Goal: Transaction & Acquisition: Subscribe to service/newsletter

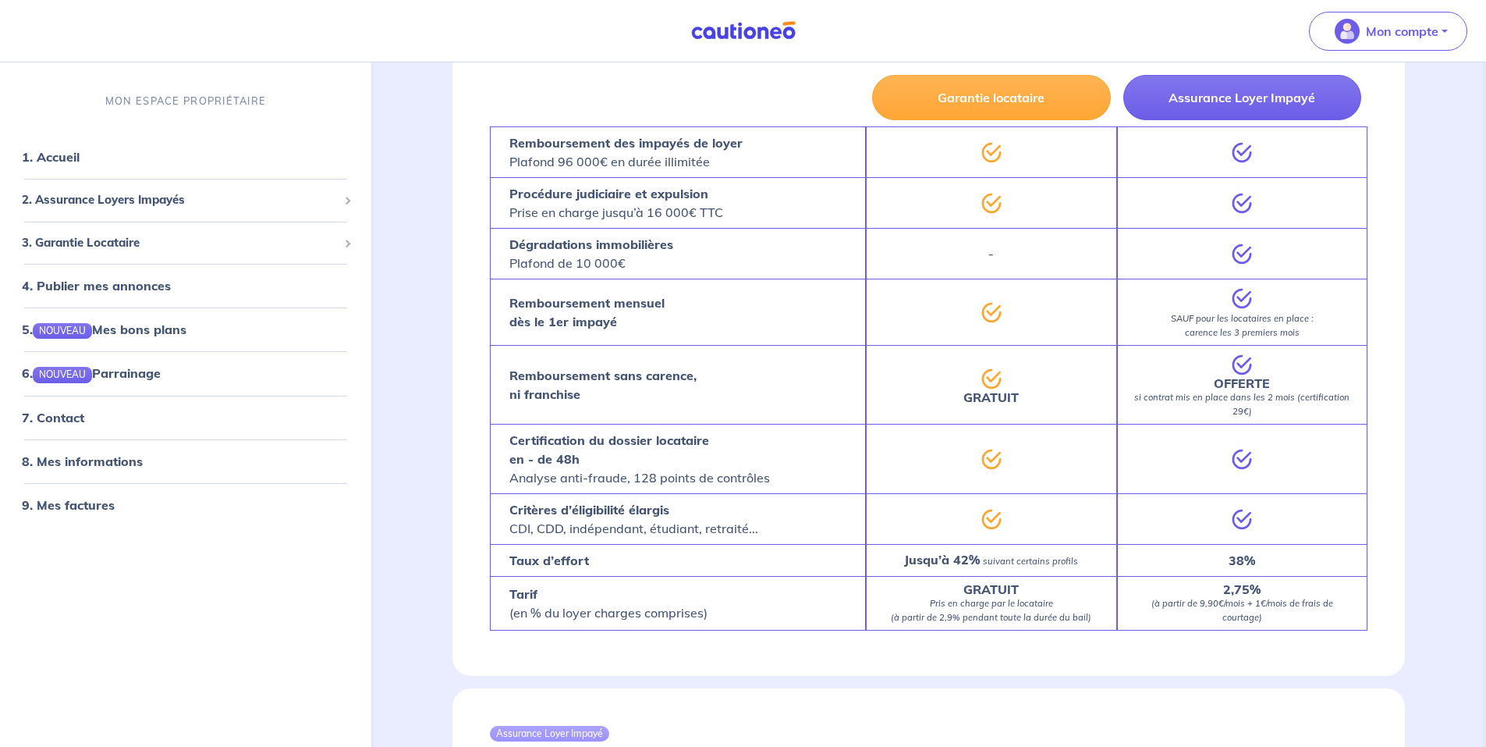
scroll to position [1040, 0]
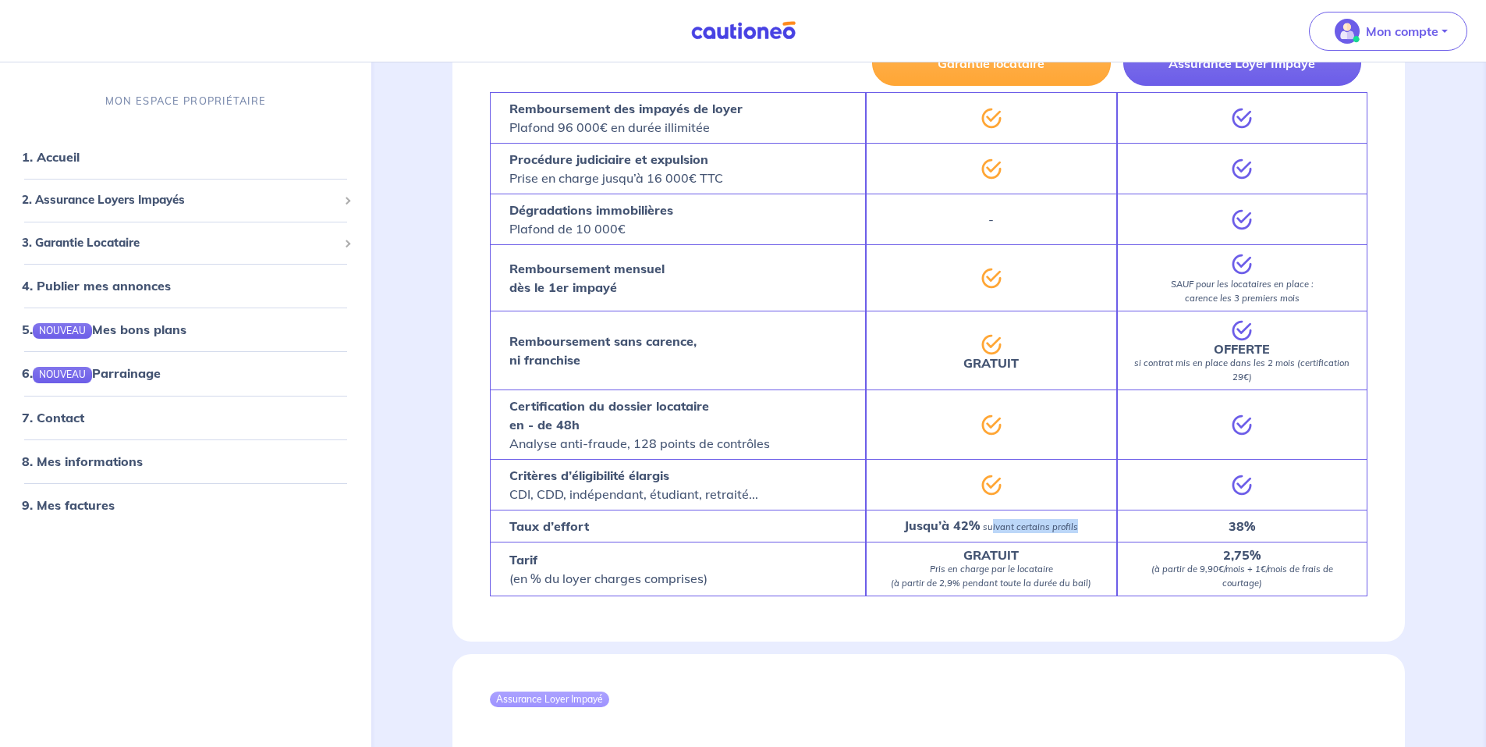
drag, startPoint x: 995, startPoint y: 513, endPoint x: 1080, endPoint y: 518, distance: 85.9
click at [1080, 518] on div "Jusqu’à 42% suivant certains profils" at bounding box center [991, 525] width 250 height 32
drag, startPoint x: 1080, startPoint y: 518, endPoint x: 1091, endPoint y: 527, distance: 14.4
click at [1093, 526] on div "Jusqu’à 42% suivant certains profils" at bounding box center [991, 525] width 250 height 32
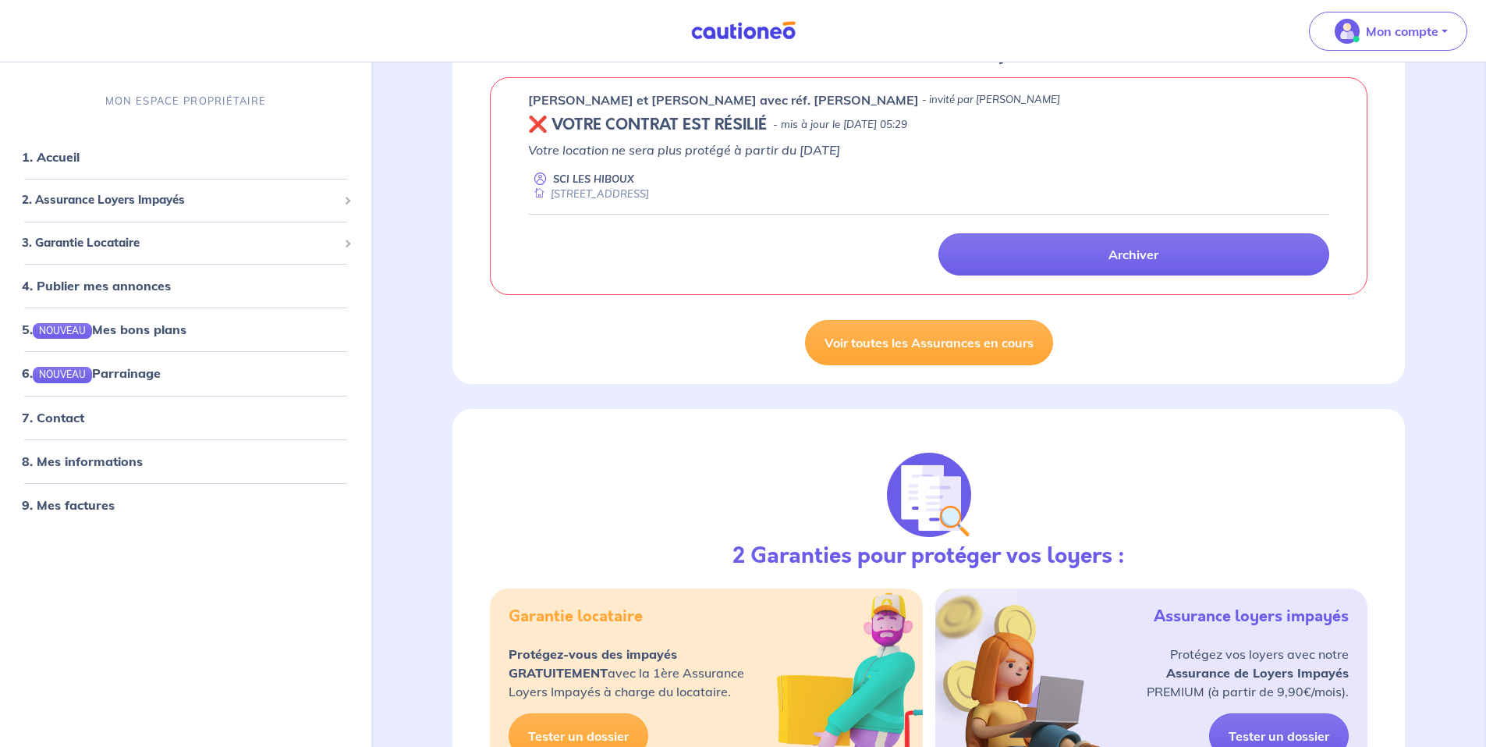
scroll to position [0, 0]
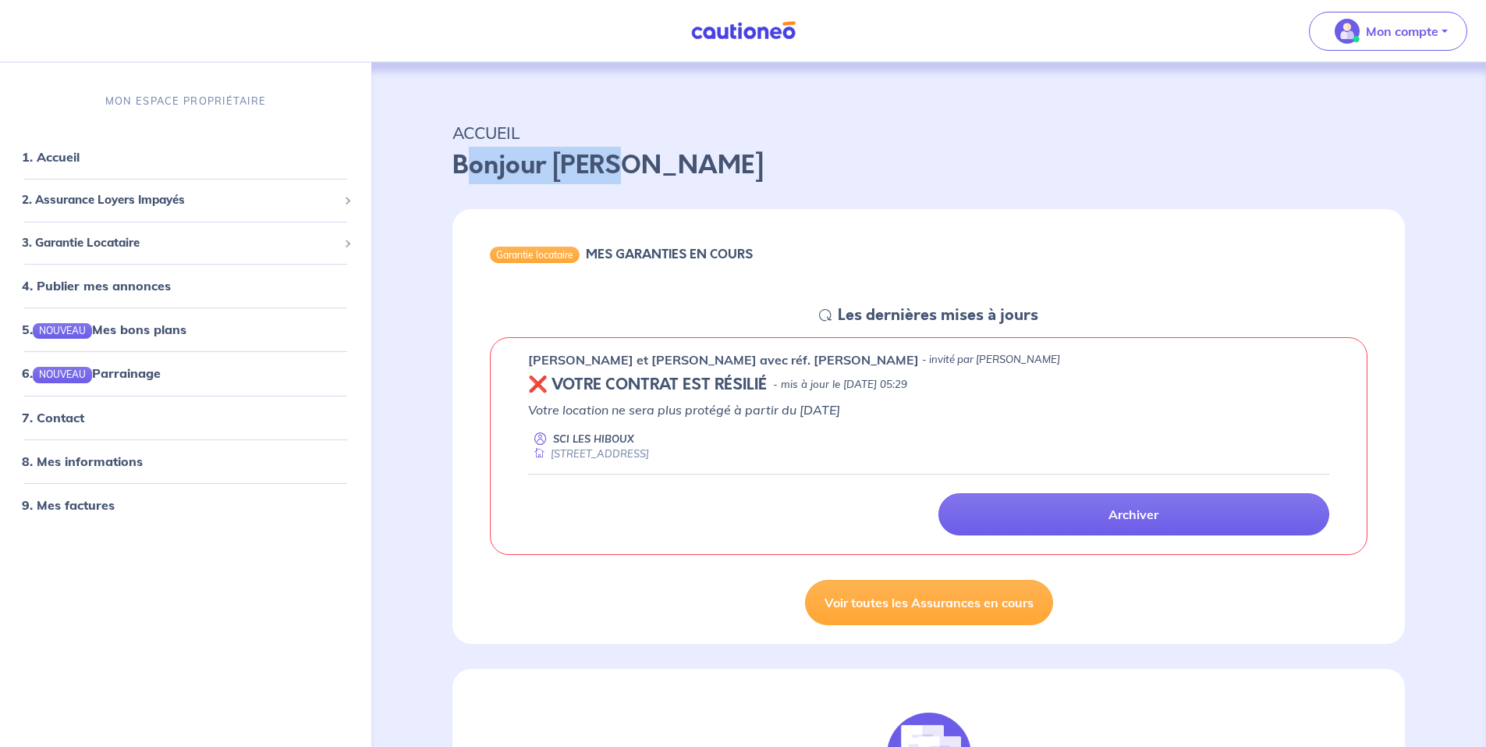
drag, startPoint x: 461, startPoint y: 165, endPoint x: 650, endPoint y: 150, distance: 189.4
click at [648, 150] on p "Bonjour [PERSON_NAME]" at bounding box center [928, 165] width 952 height 37
drag, startPoint x: 650, startPoint y: 150, endPoint x: 736, endPoint y: 172, distance: 88.5
click at [736, 172] on p "Bonjour [PERSON_NAME]" at bounding box center [928, 165] width 952 height 37
click at [344, 197] on span at bounding box center [346, 200] width 5 height 18
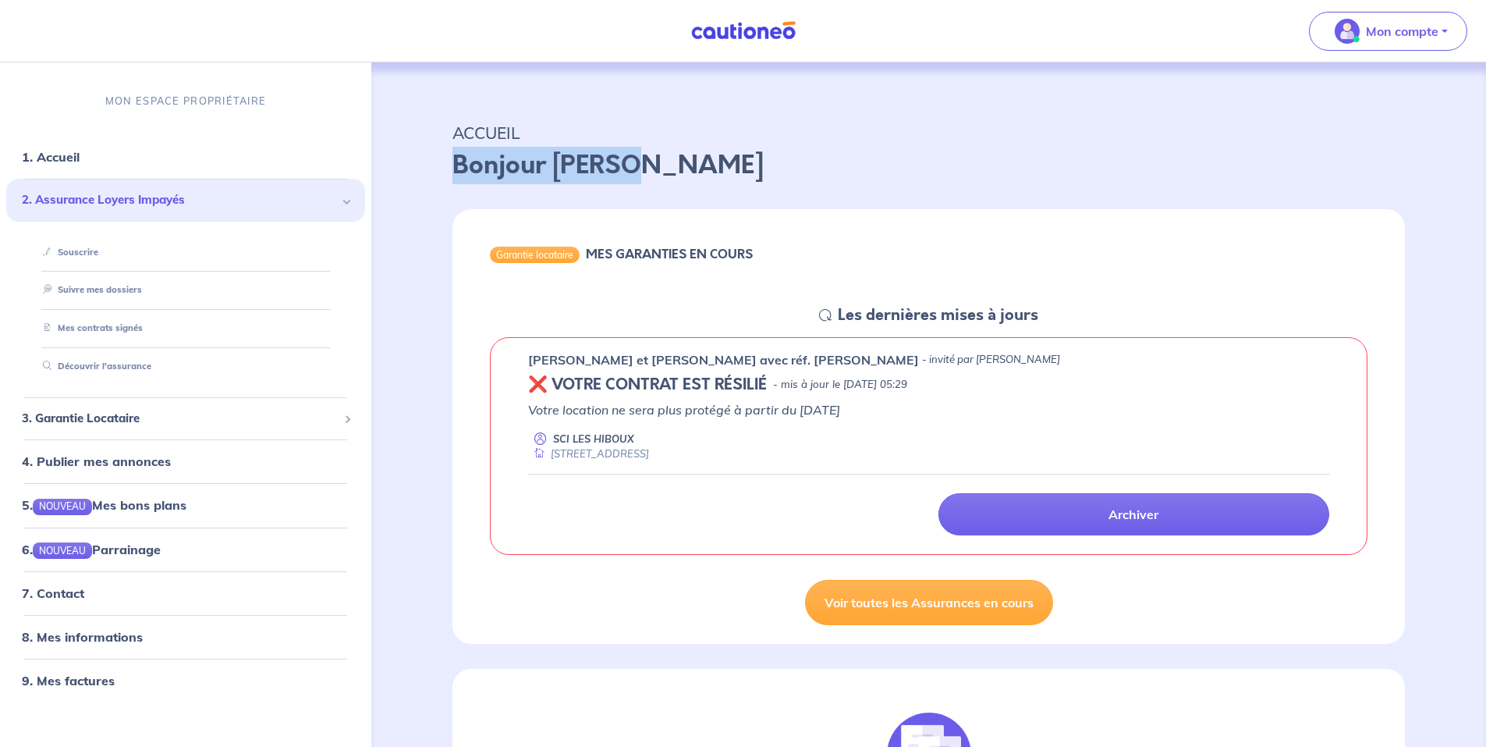
drag, startPoint x: 691, startPoint y: 158, endPoint x: 448, endPoint y: 165, distance: 243.5
click at [448, 165] on div "ACCUEIL Bonjour [PERSON_NAME]" at bounding box center [928, 148] width 1027 height 97
drag, startPoint x: 101, startPoint y: 101, endPoint x: 270, endPoint y: 90, distance: 168.9
click at [270, 90] on div "MON ESPACE PROPRIÉTAIRE" at bounding box center [185, 101] width 371 height 52
click at [343, 199] on span at bounding box center [347, 201] width 8 height 8
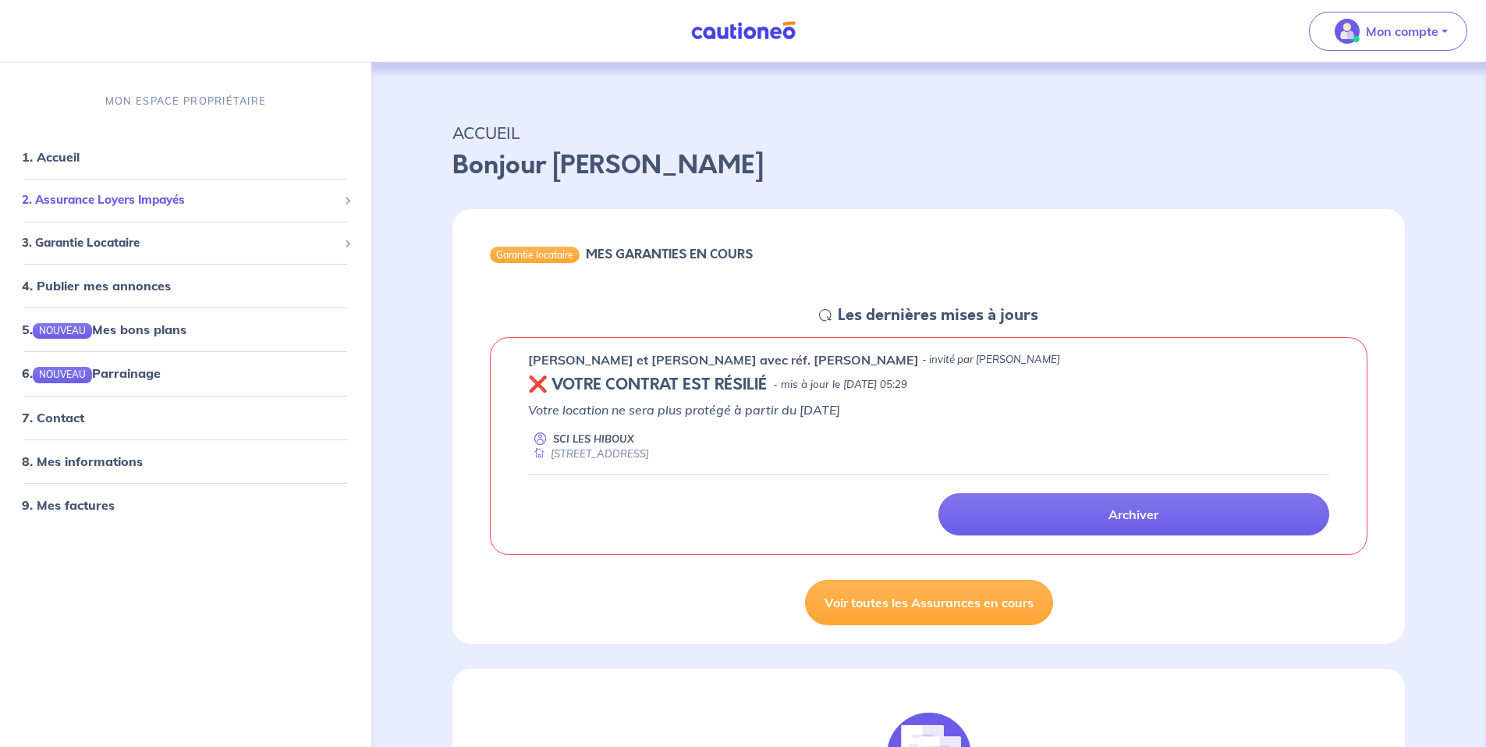
click at [346, 207] on span at bounding box center [346, 200] width 5 height 18
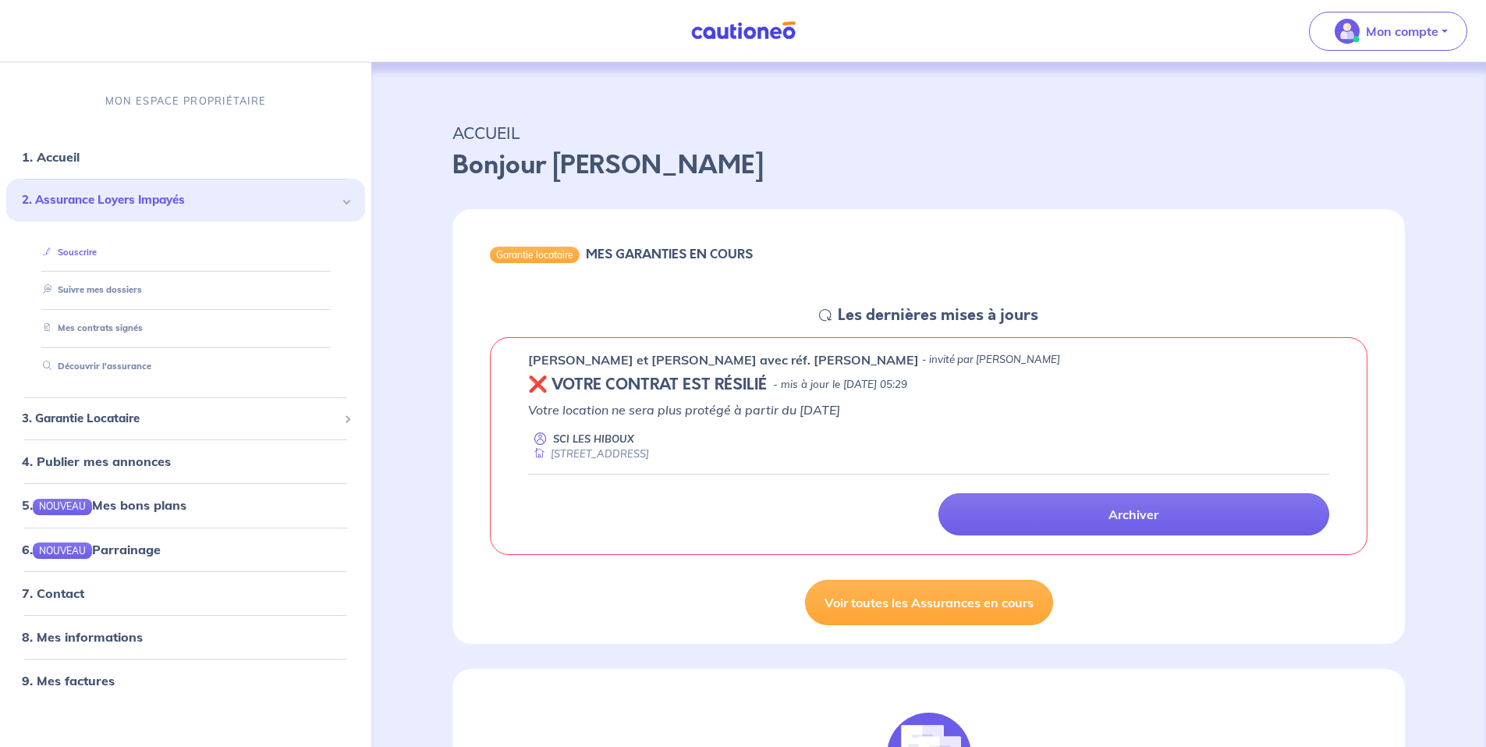
click at [75, 255] on link "Souscrire" at bounding box center [67, 251] width 60 height 11
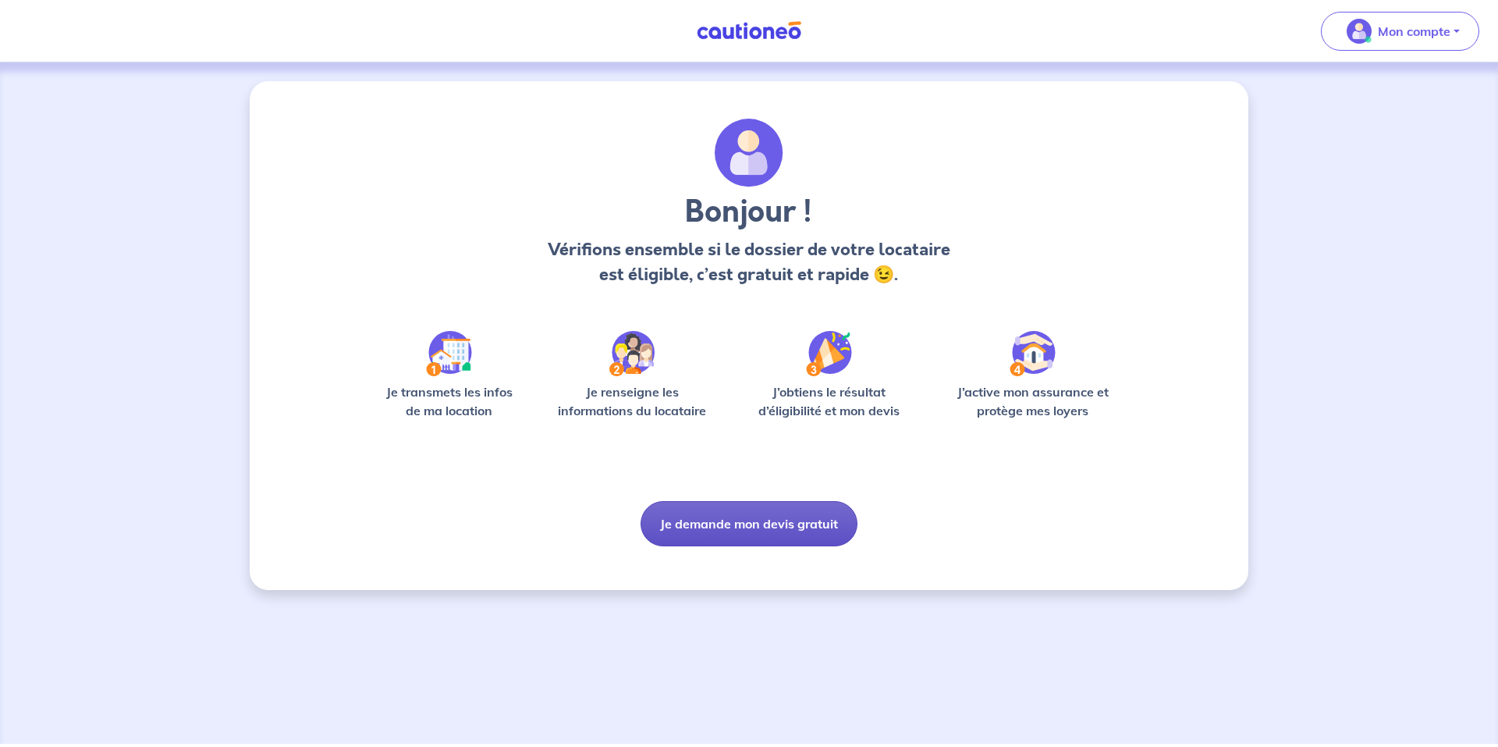
click at [716, 517] on button "Je demande mon devis gratuit" at bounding box center [748, 523] width 217 height 45
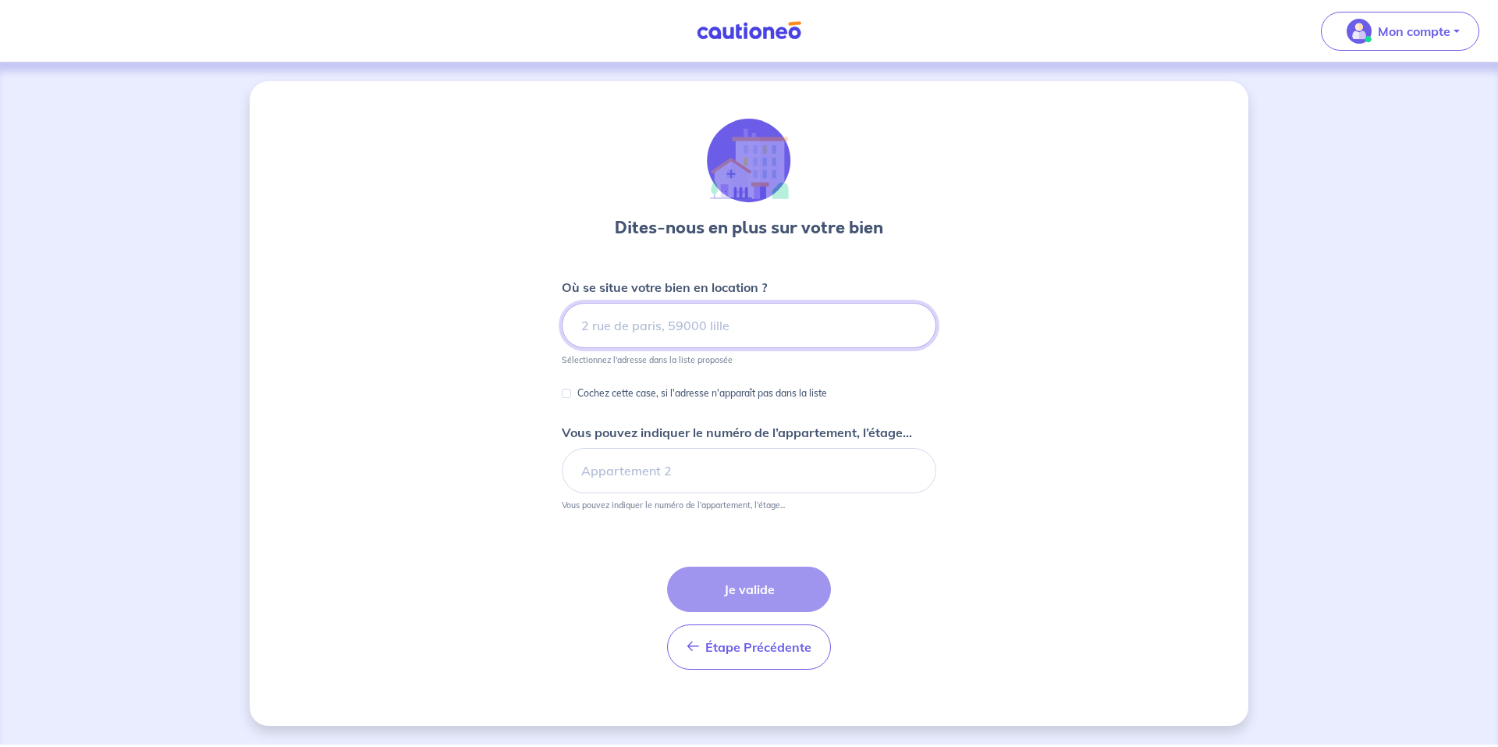
click at [713, 313] on input at bounding box center [749, 325] width 374 height 45
drag, startPoint x: 802, startPoint y: 422, endPoint x: 877, endPoint y: 427, distance: 75.0
click at [877, 427] on p "Vous pouvez indiquer le numéro de l’appartement, l’étage..." at bounding box center [737, 432] width 350 height 19
drag, startPoint x: 877, startPoint y: 427, endPoint x: 927, endPoint y: 459, distance: 59.7
click at [933, 458] on div at bounding box center [749, 470] width 374 height 45
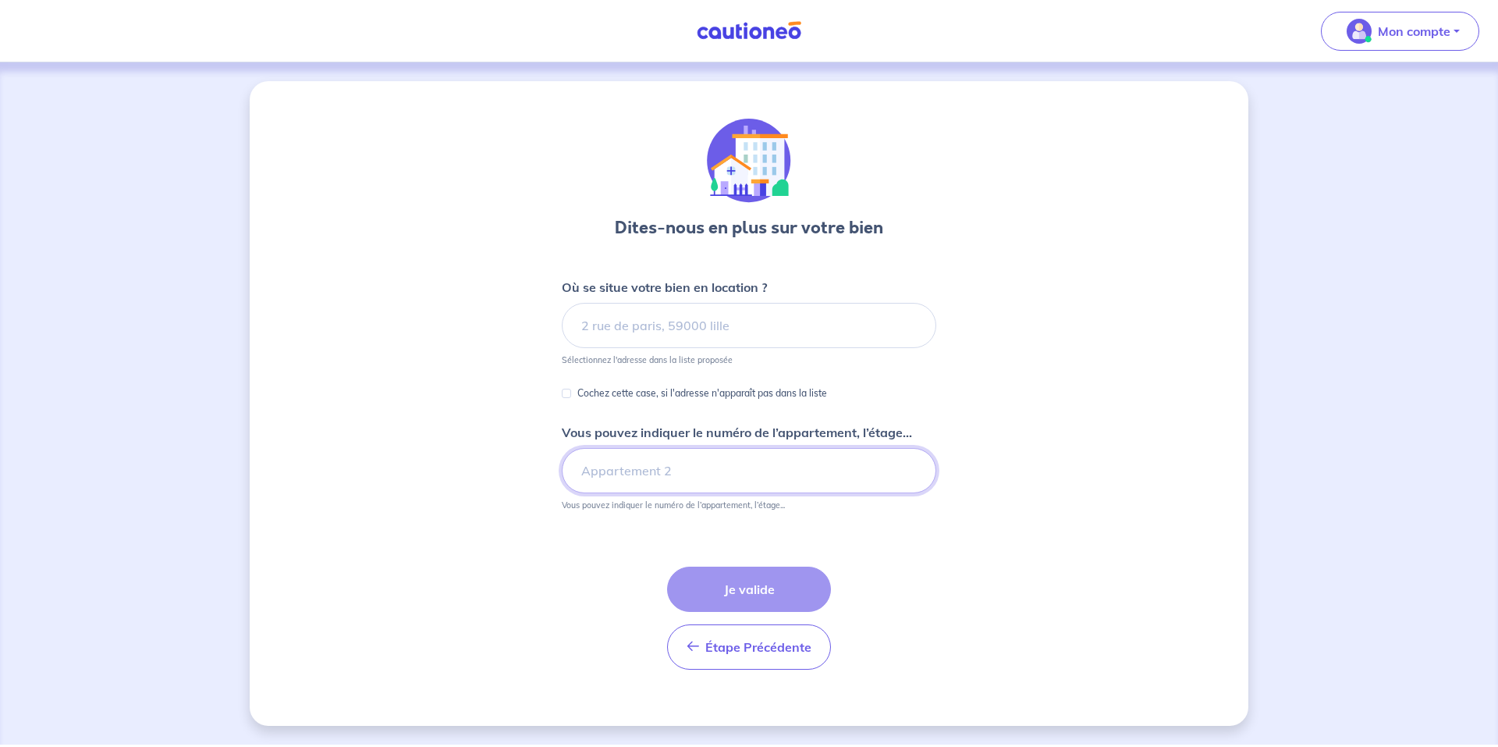
click at [857, 469] on input "Vous pouvez indiquer le numéro de l’appartement, l’étage..." at bounding box center [749, 470] width 374 height 45
click at [665, 322] on input at bounding box center [749, 325] width 374 height 45
click at [668, 322] on input at bounding box center [749, 325] width 374 height 45
drag, startPoint x: 682, startPoint y: 310, endPoint x: 694, endPoint y: 316, distance: 14.0
drag, startPoint x: 694, startPoint y: 316, endPoint x: 602, endPoint y: 335, distance: 93.9
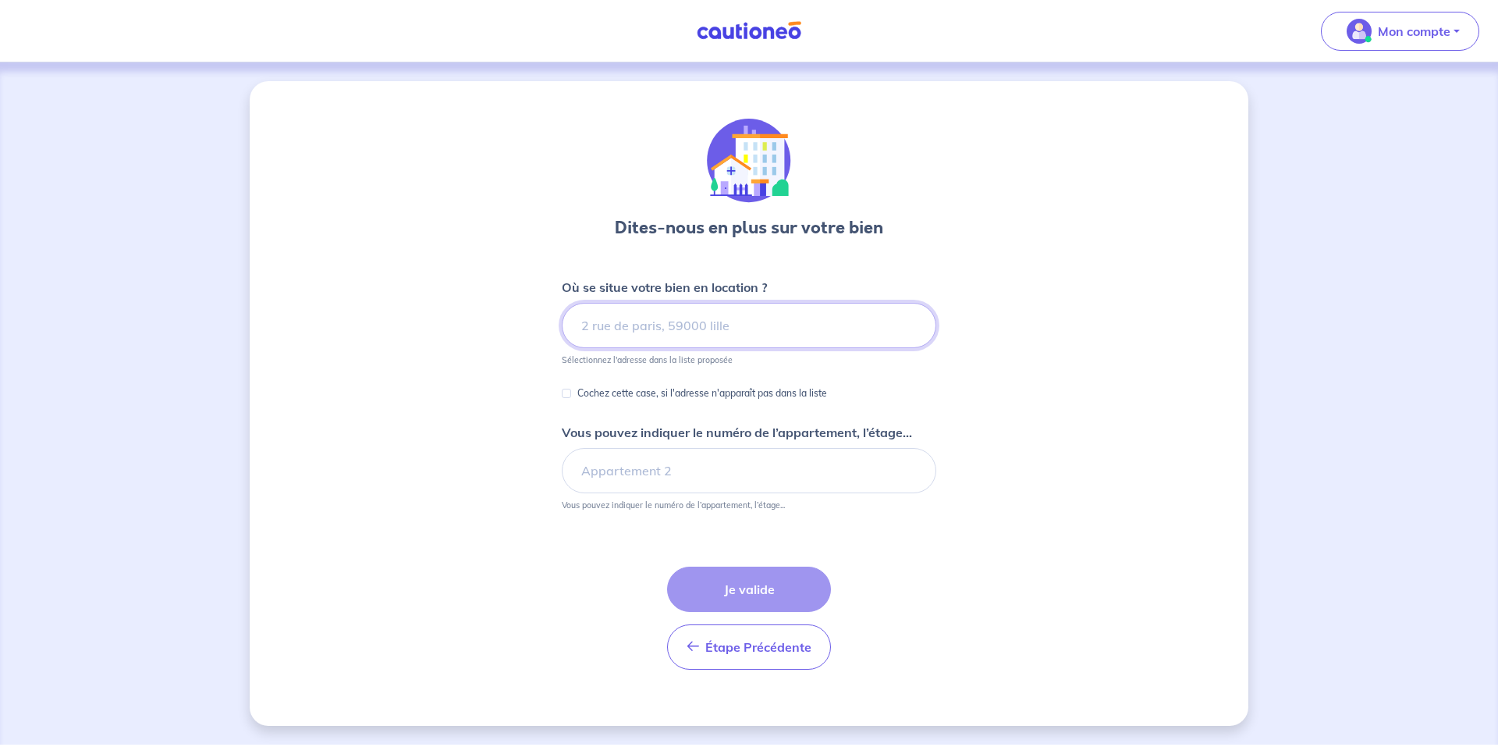
click at [602, 335] on input at bounding box center [749, 325] width 374 height 45
